Goal: Information Seeking & Learning: Learn about a topic

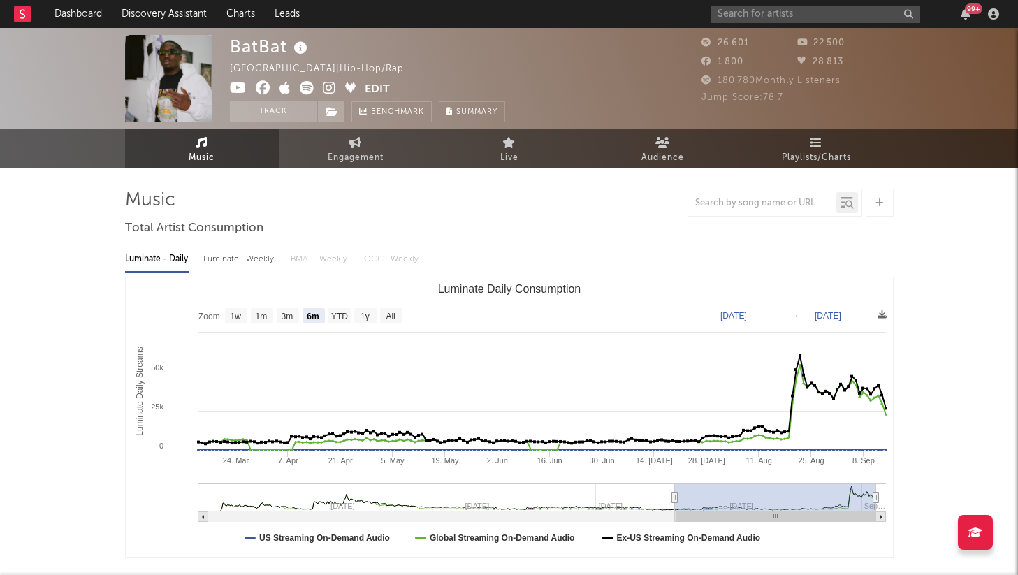
select select "6m"
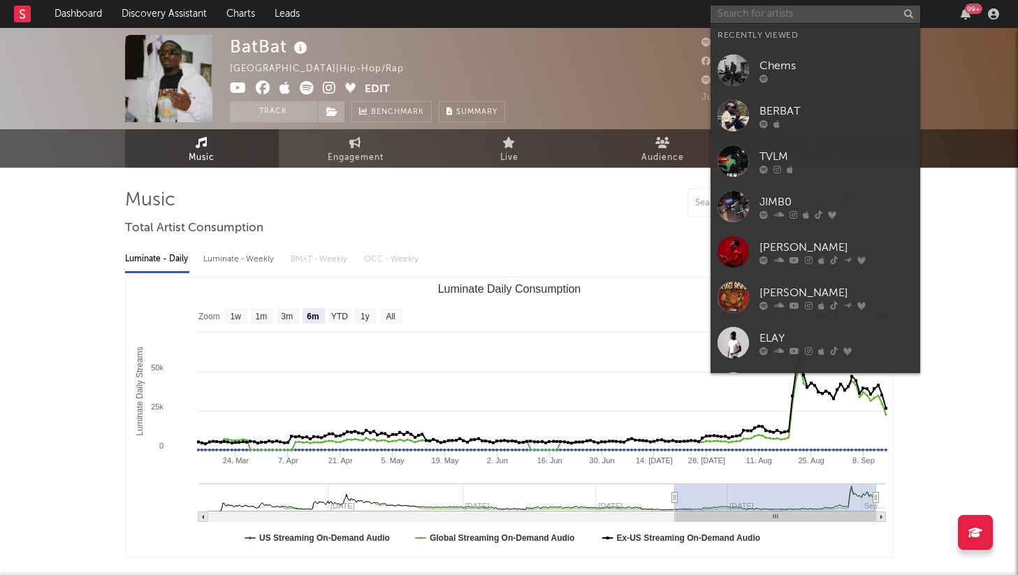
click at [795, 15] on input "text" at bounding box center [816, 14] width 210 height 17
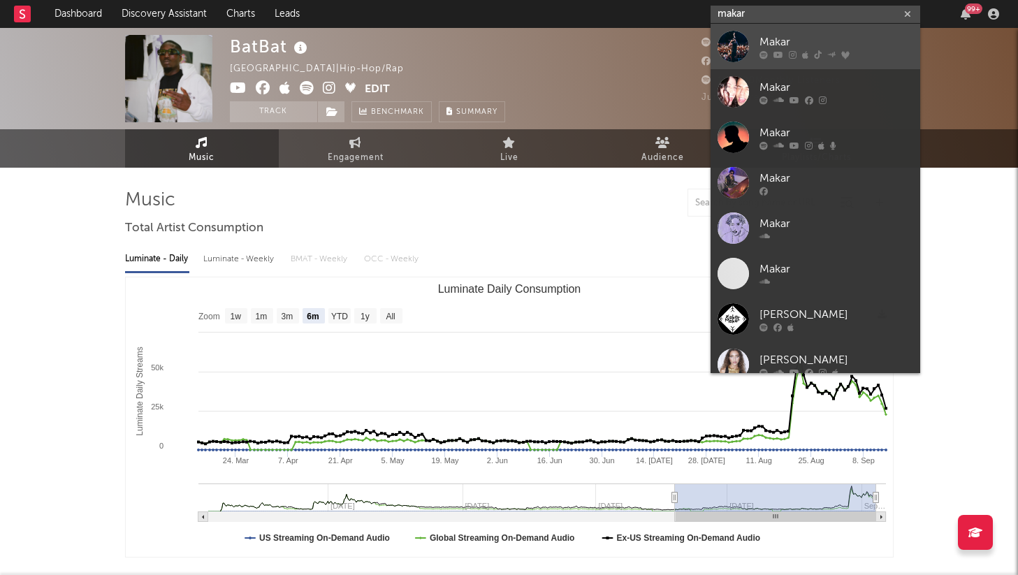
type input "makar"
click at [781, 43] on div "Makar" at bounding box center [837, 42] width 154 height 17
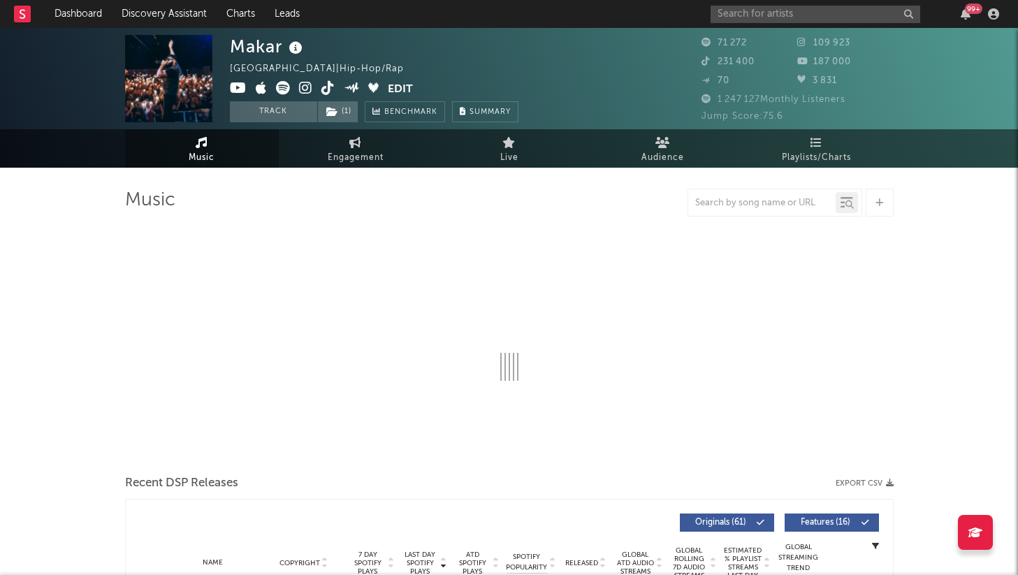
select select "6m"
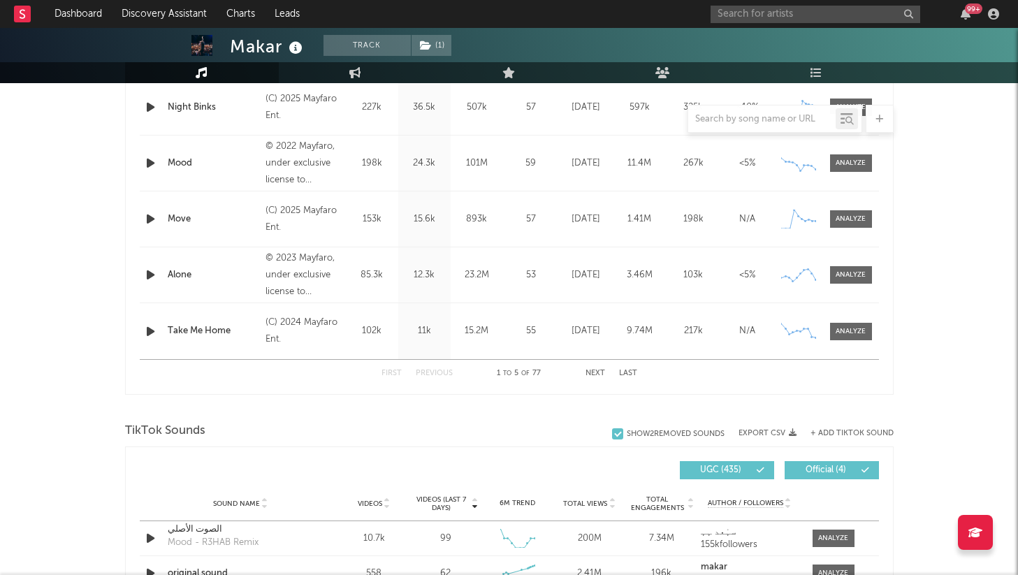
scroll to position [637, 0]
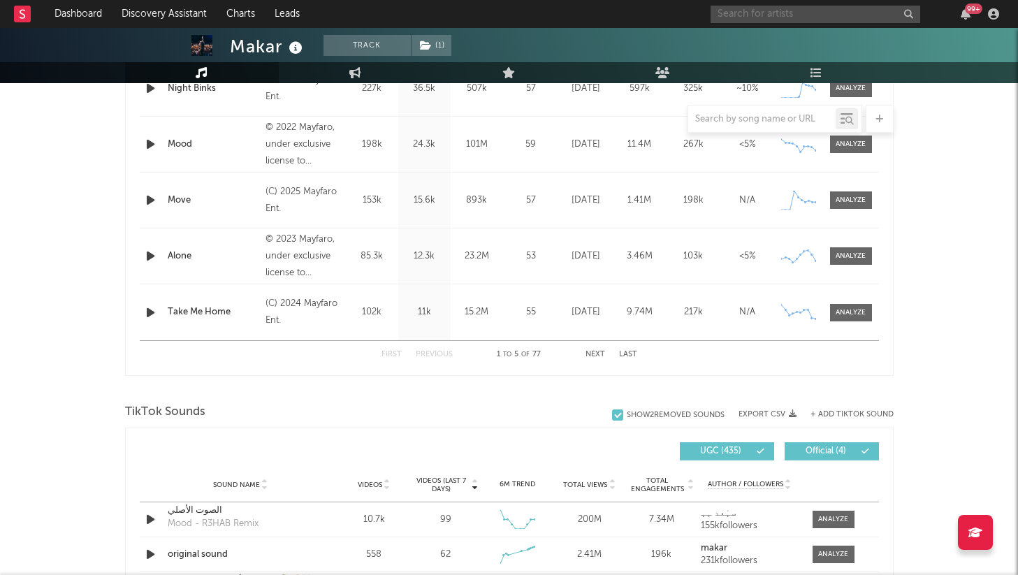
click at [779, 17] on input "text" at bounding box center [816, 14] width 210 height 17
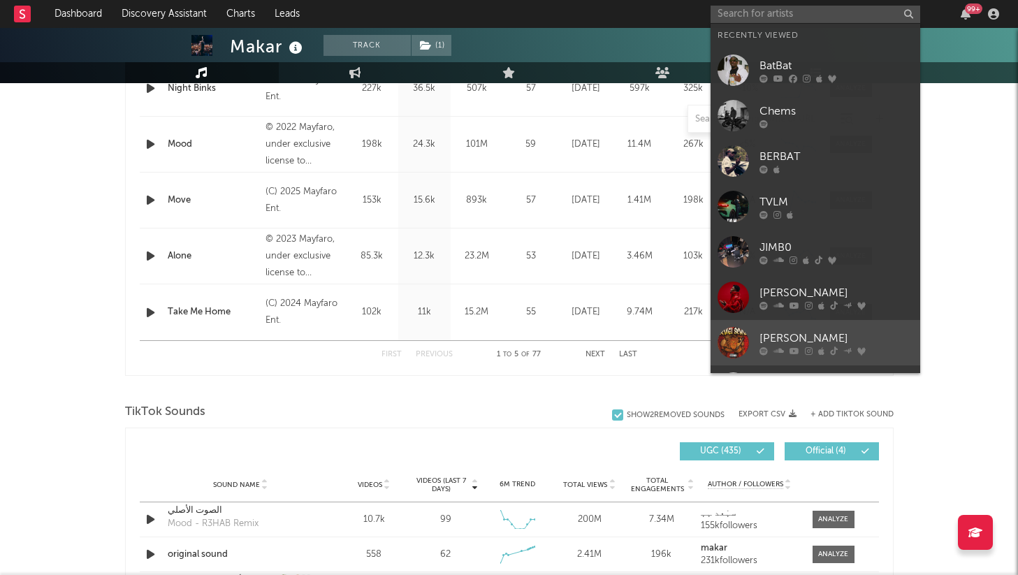
click at [819, 334] on div "[PERSON_NAME]" at bounding box center [837, 338] width 154 height 17
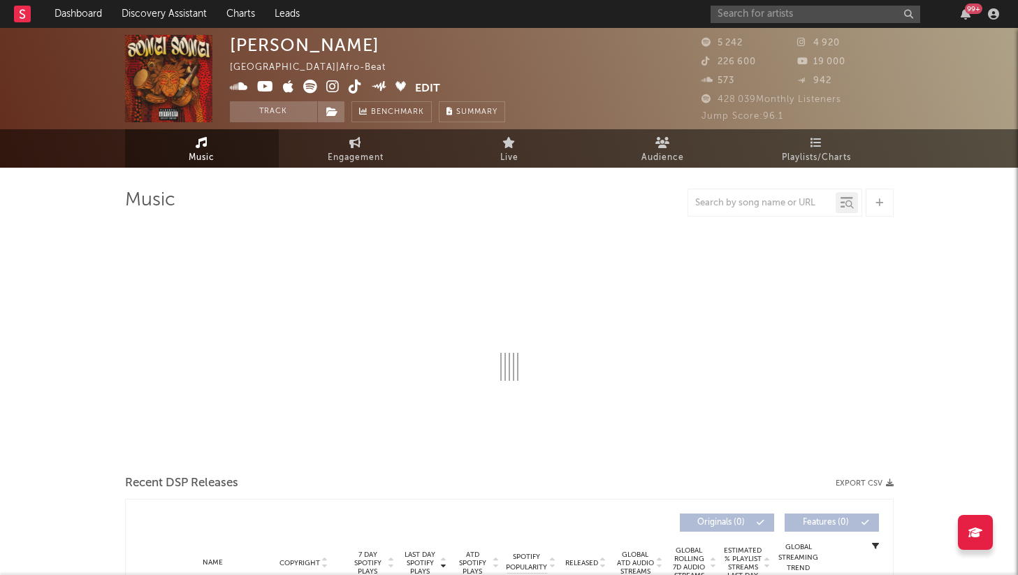
select select "1w"
